Goal: Task Accomplishment & Management: Manage account settings

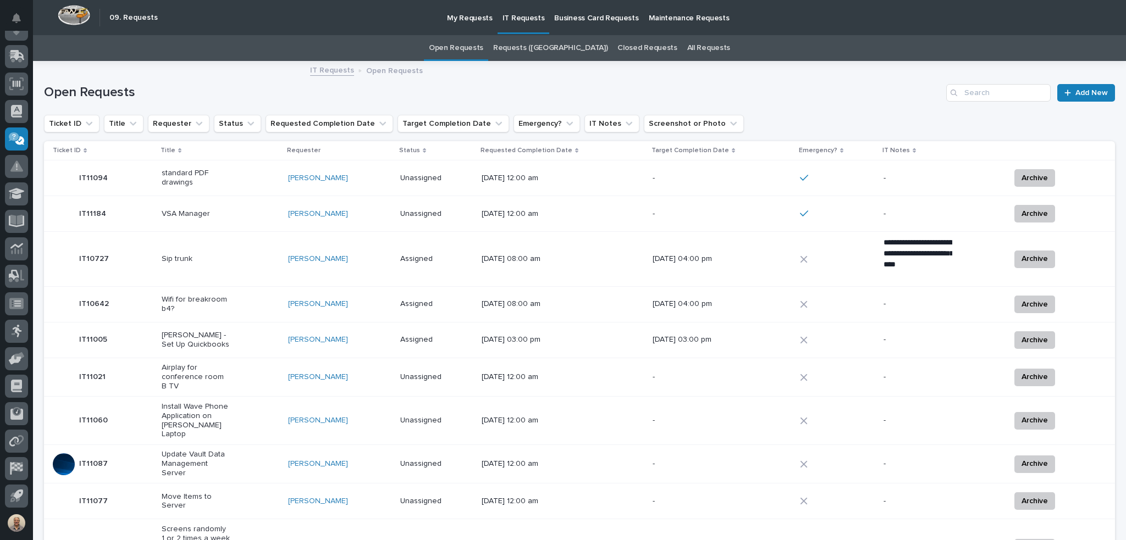
click at [194, 212] on p "VSA Manager" at bounding box center [196, 213] width 69 height 9
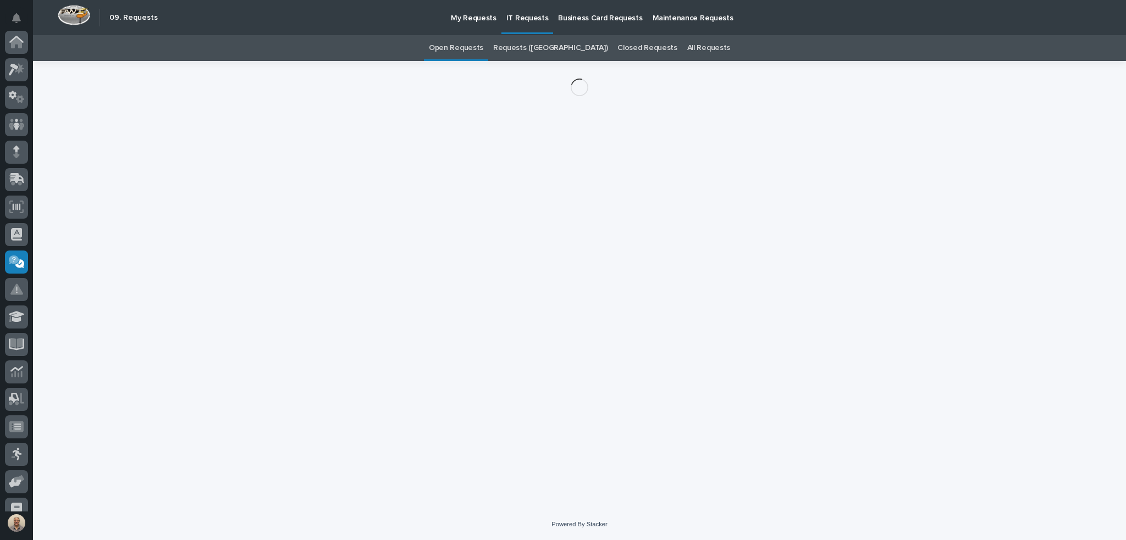
scroll to position [123, 0]
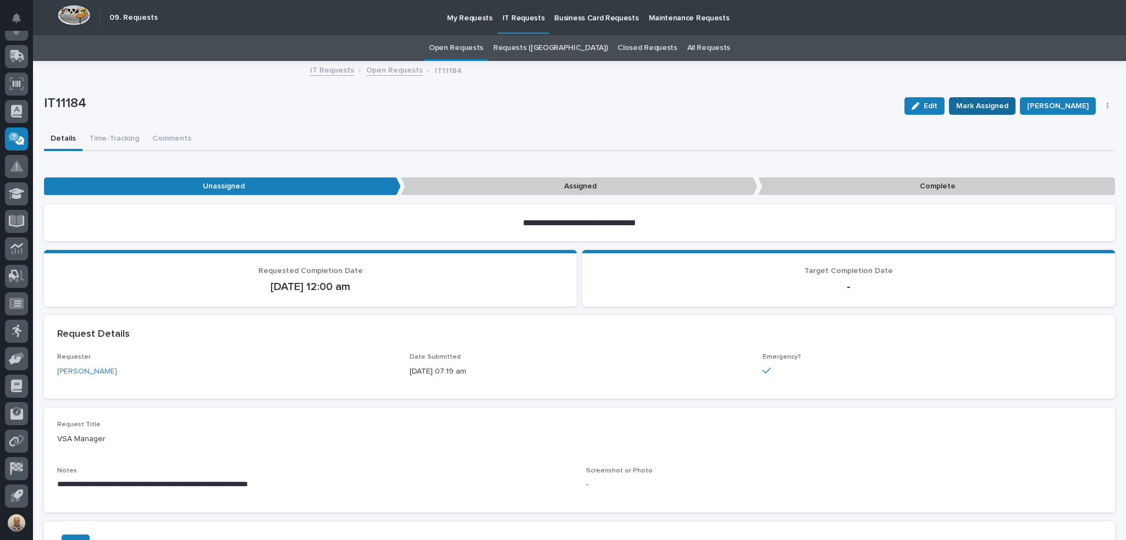
click at [972, 98] on button "Mark Assigned" at bounding box center [982, 106] width 67 height 18
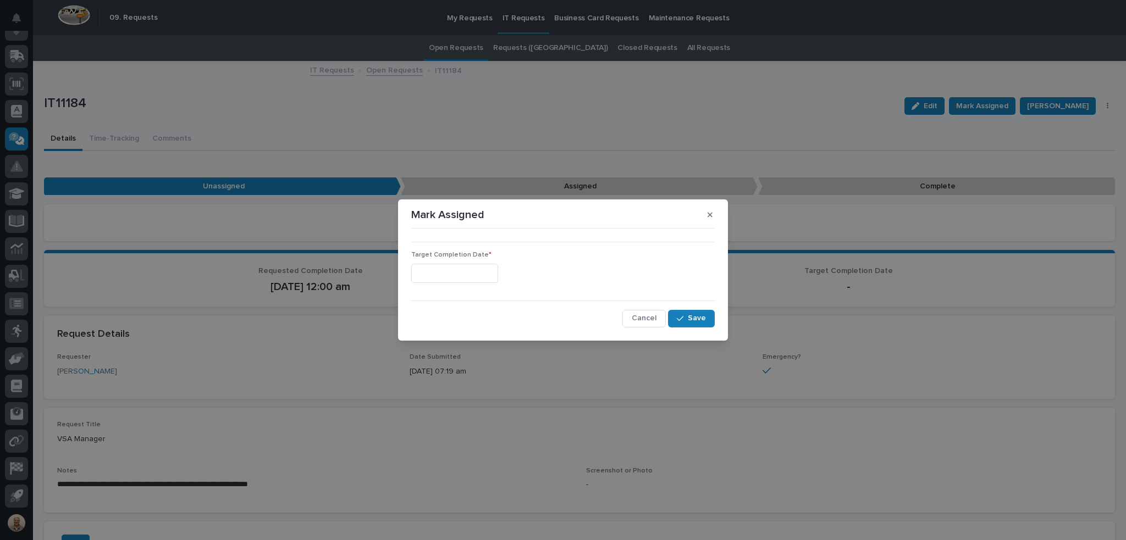
click at [495, 274] on input "text" at bounding box center [454, 273] width 87 height 19
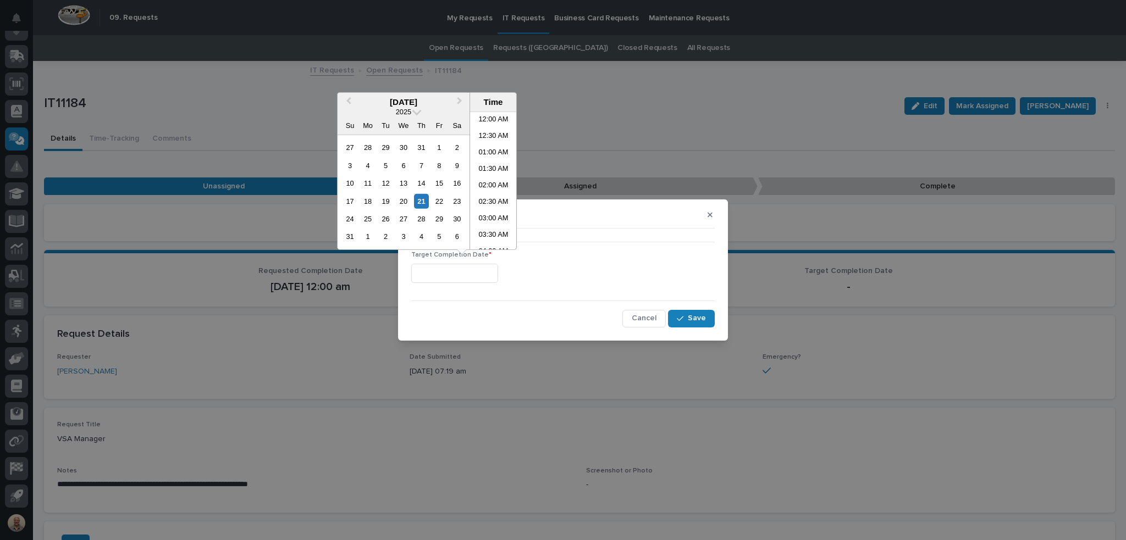
scroll to position [187, 0]
click at [494, 178] on li "07:30 AM" at bounding box center [493, 181] width 47 height 16
type input "**********"
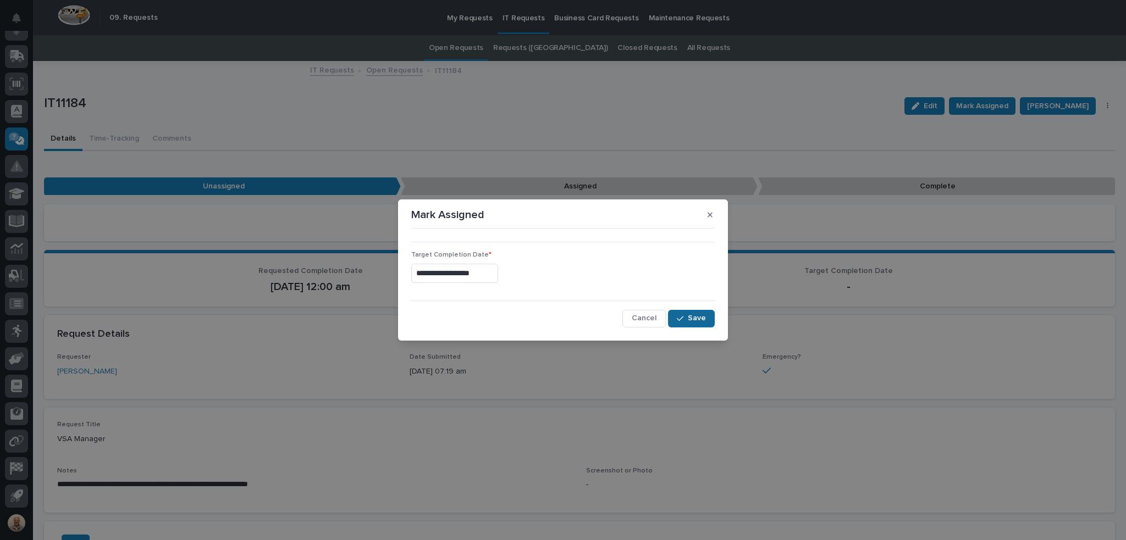
click at [696, 316] on span "Save" at bounding box center [697, 318] width 18 height 10
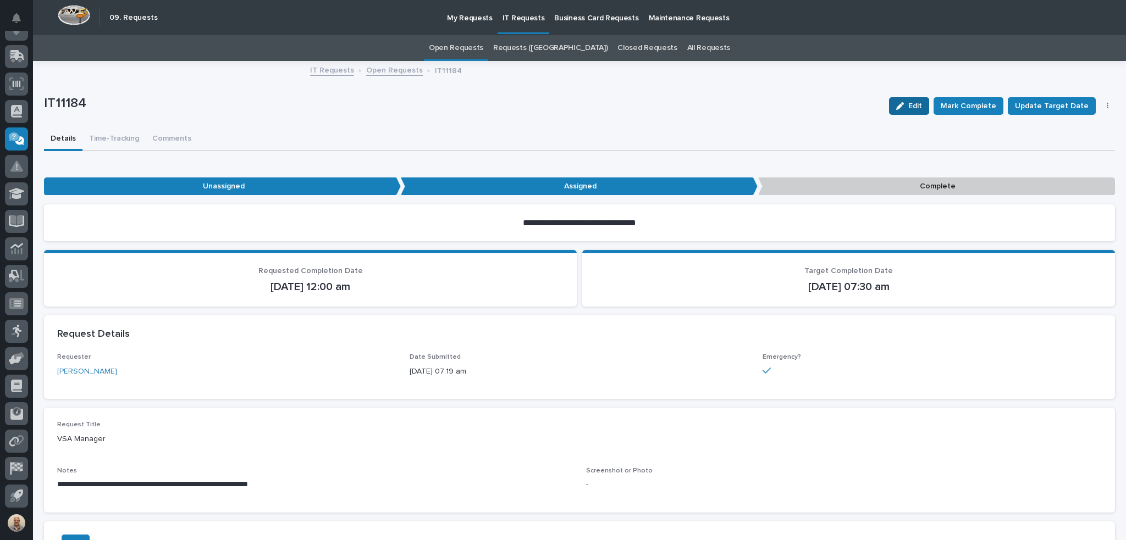
click at [919, 106] on span "Edit" at bounding box center [915, 106] width 14 height 10
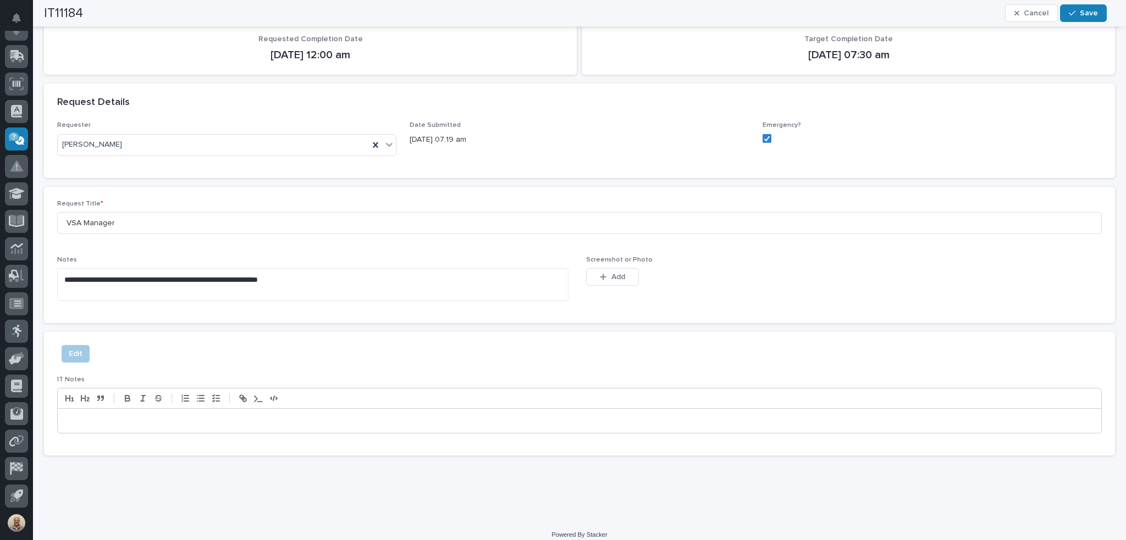
scroll to position [241, 0]
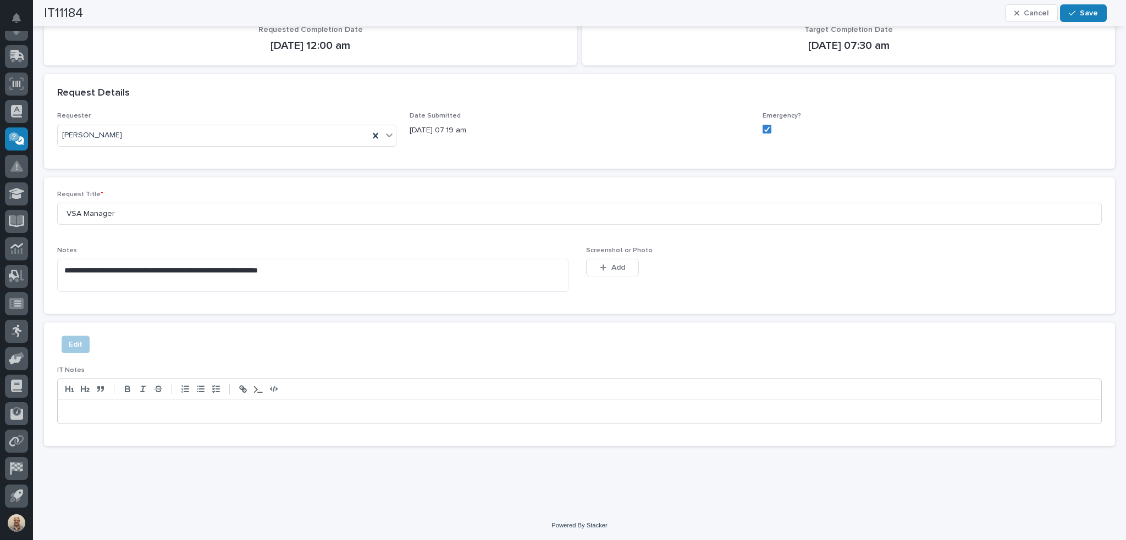
click at [165, 411] on p at bounding box center [579, 411] width 1027 height 11
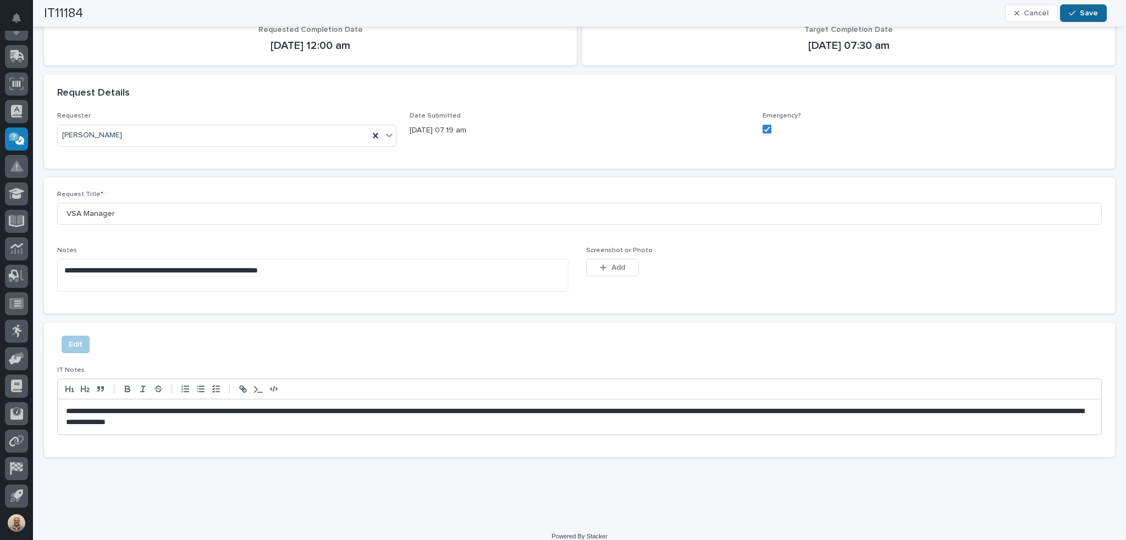
click at [1090, 12] on span "Save" at bounding box center [1089, 13] width 18 height 10
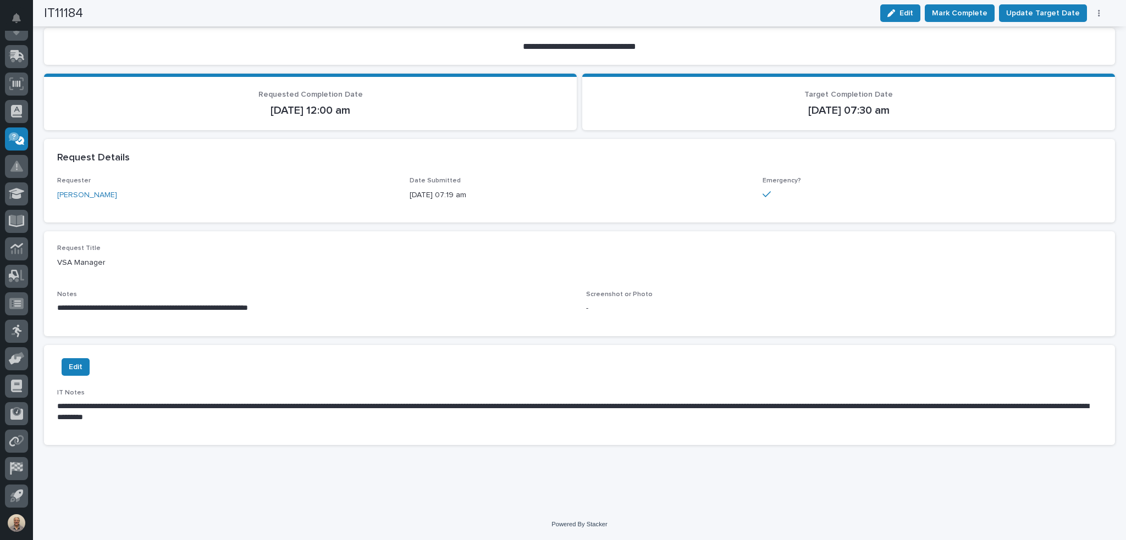
scroll to position [175, 0]
click at [963, 8] on span "Mark Complete" at bounding box center [960, 13] width 56 height 13
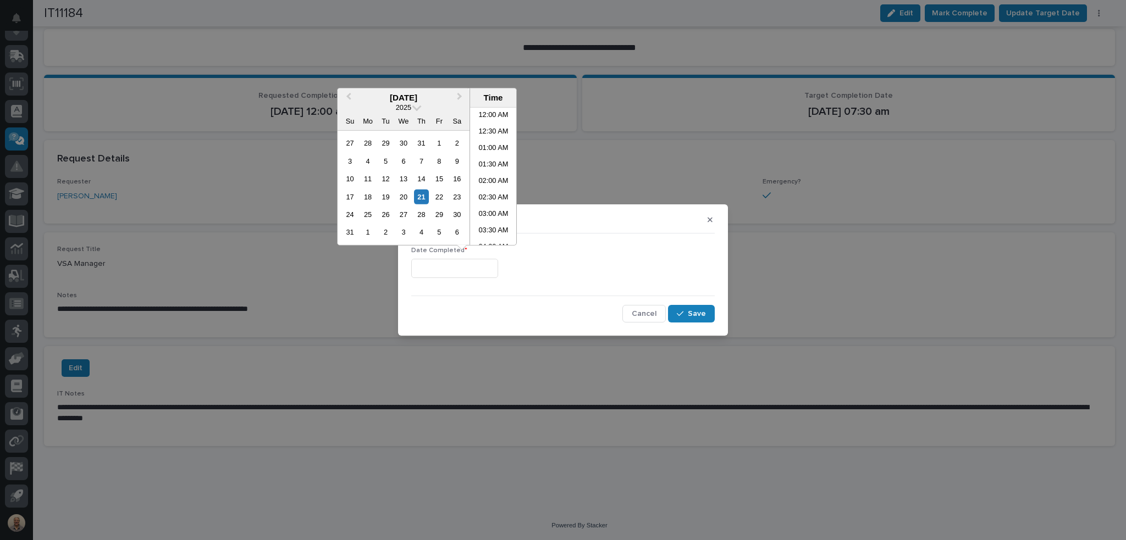
click at [447, 270] on input "text" at bounding box center [454, 268] width 87 height 19
click at [493, 187] on li "08:00 AM" at bounding box center [493, 193] width 47 height 16
type input "**********"
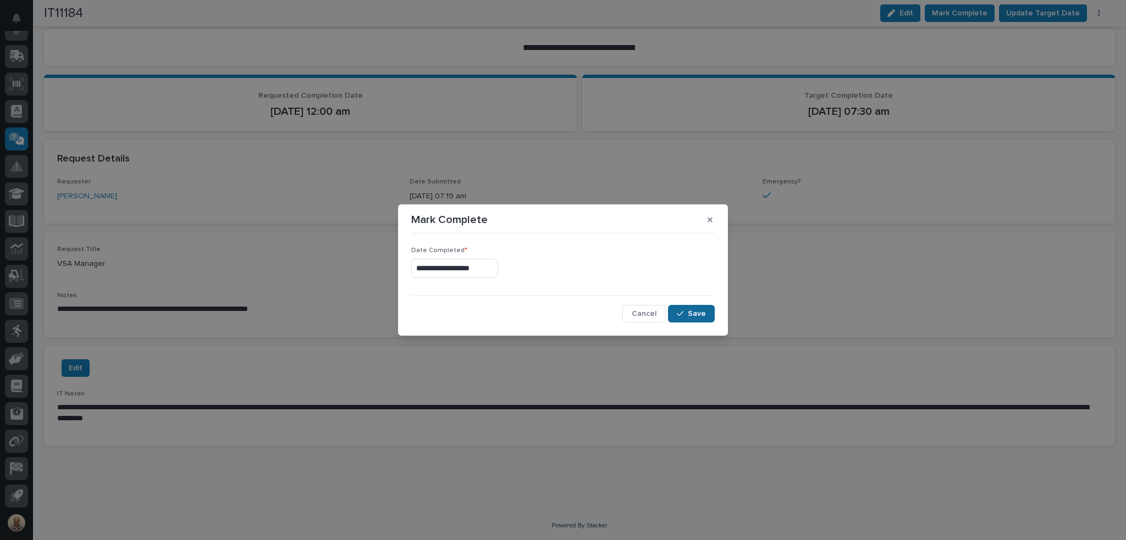
click at [696, 313] on span "Save" at bounding box center [697, 314] width 18 height 10
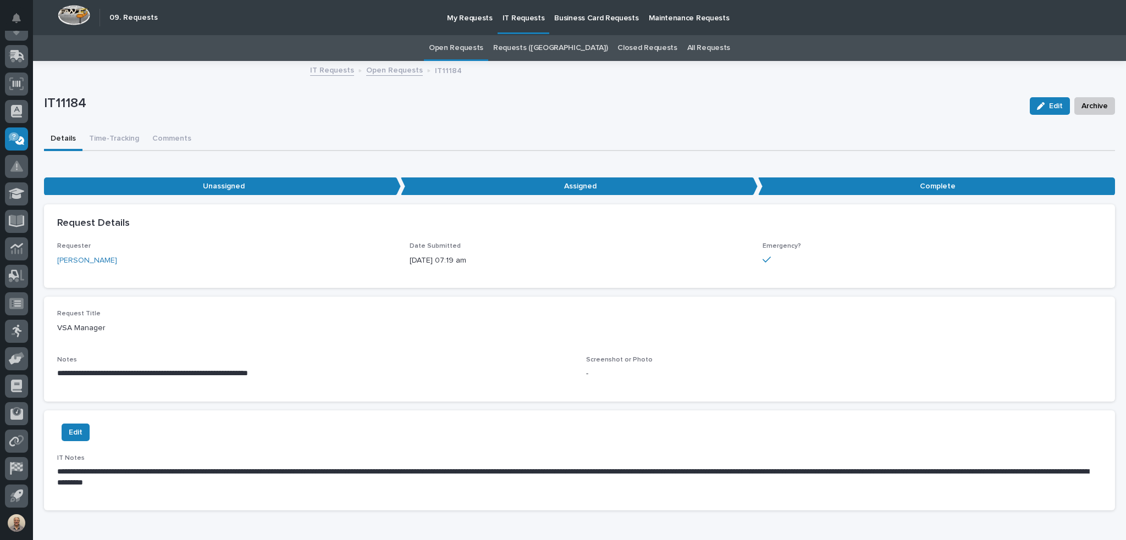
scroll to position [0, 0]
click at [483, 47] on link "Open Requests" at bounding box center [456, 48] width 54 height 26
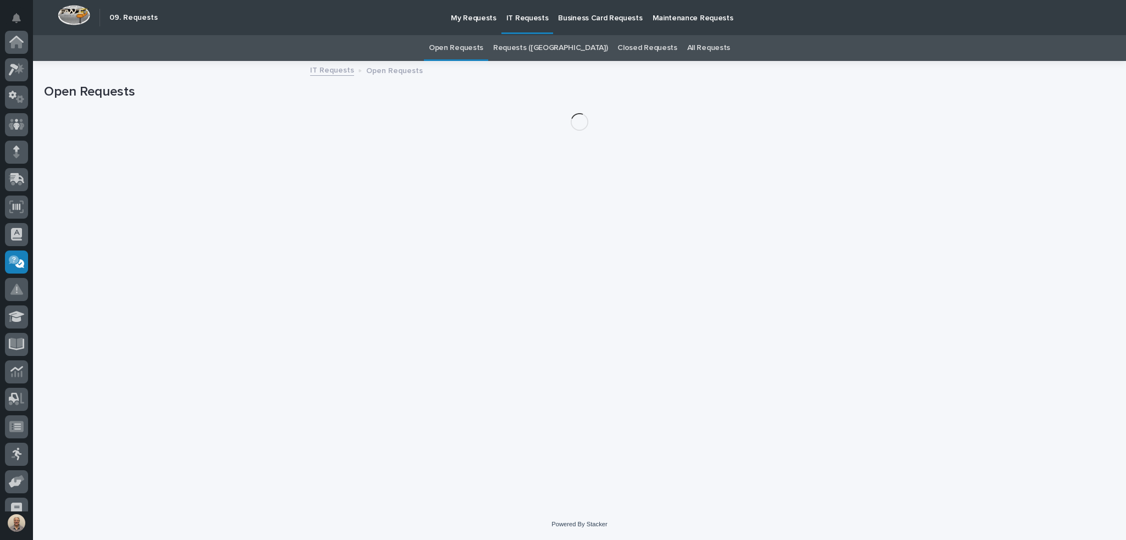
scroll to position [123, 0]
